Goal: Task Accomplishment & Management: Complete application form

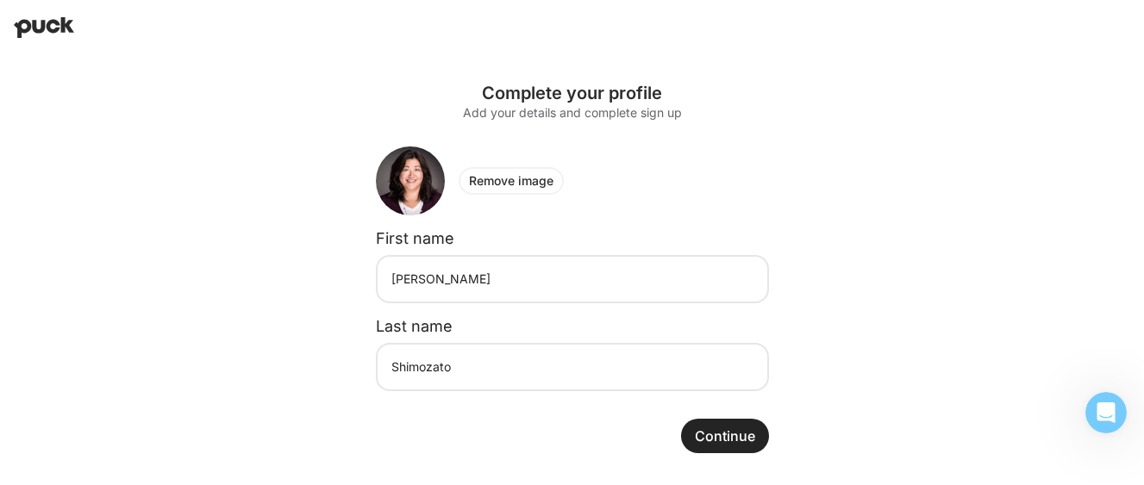
click at [726, 430] on button "Continue" at bounding box center [725, 436] width 88 height 34
